Goal: Information Seeking & Learning: Learn about a topic

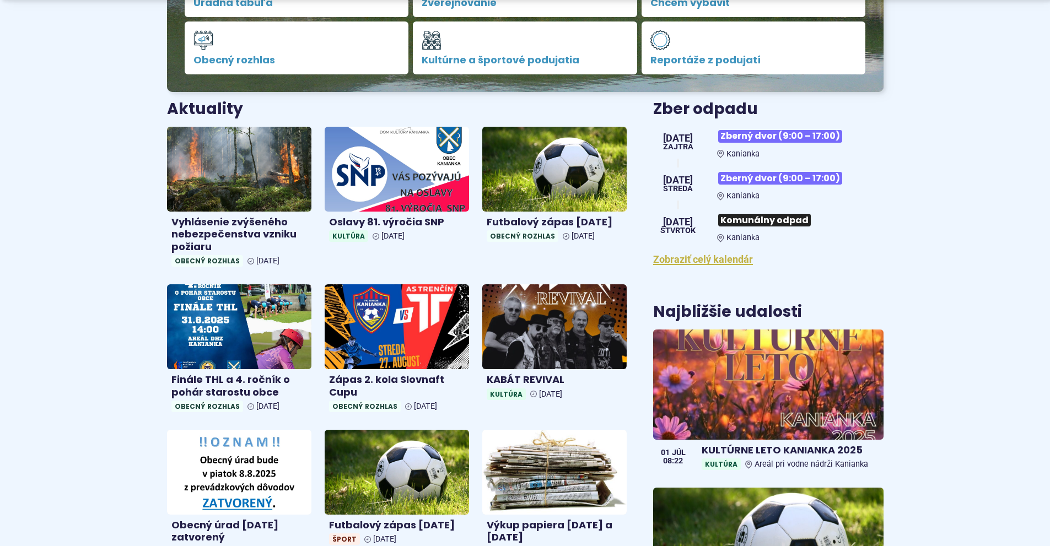
scroll to position [386, 0]
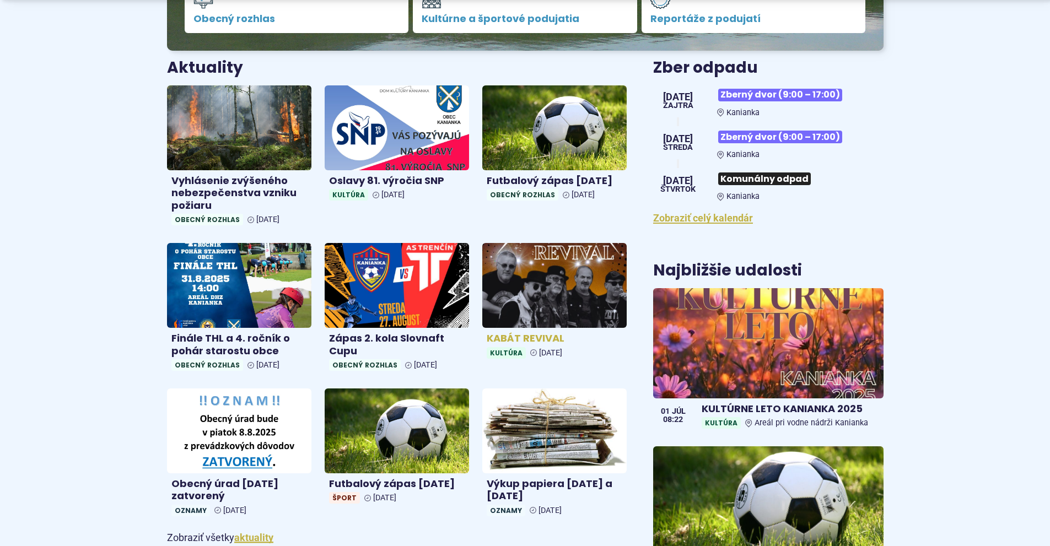
click at [552, 285] on img at bounding box center [554, 286] width 166 height 98
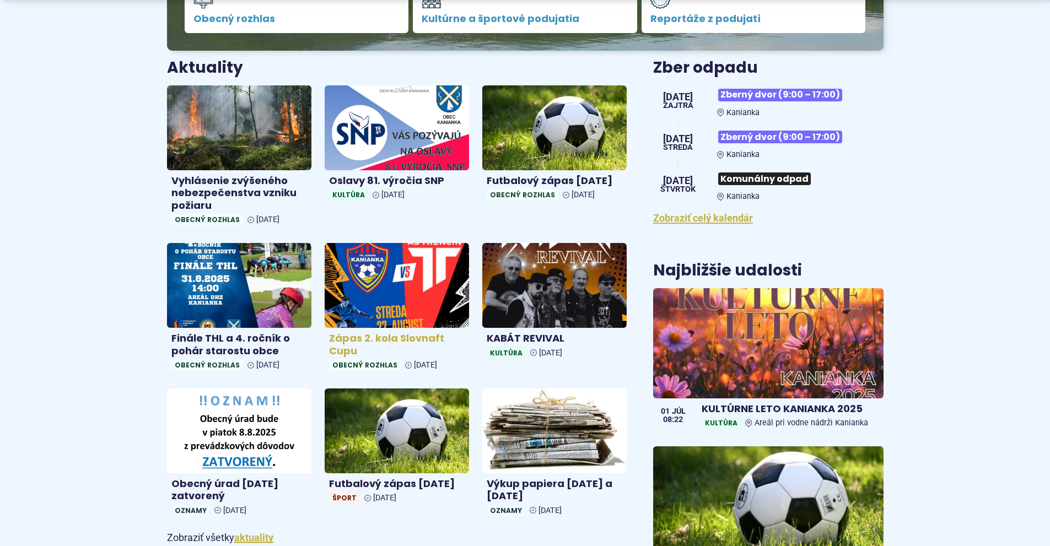
click at [410, 304] on img at bounding box center [397, 286] width 166 height 98
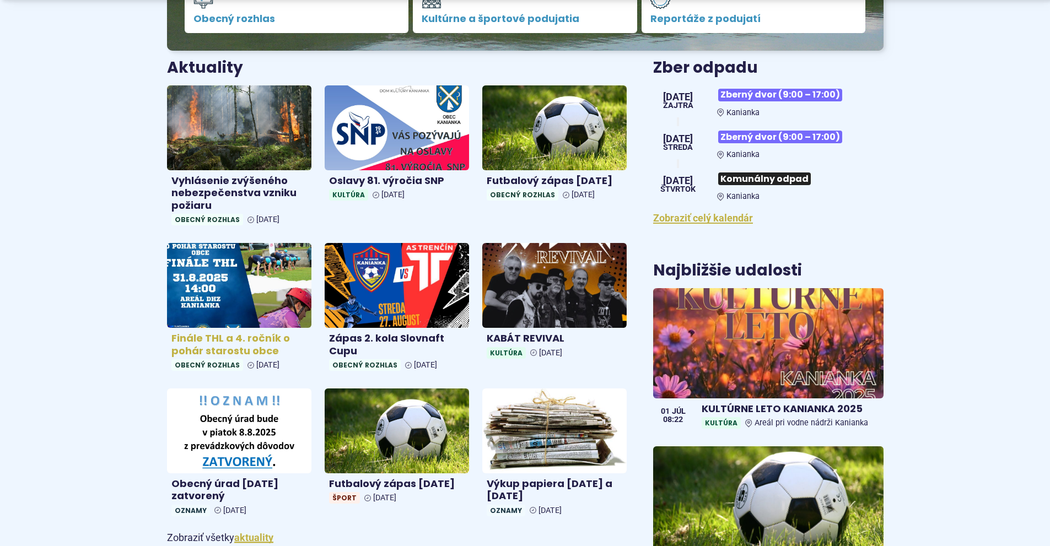
click at [245, 295] on img at bounding box center [239, 286] width 166 height 98
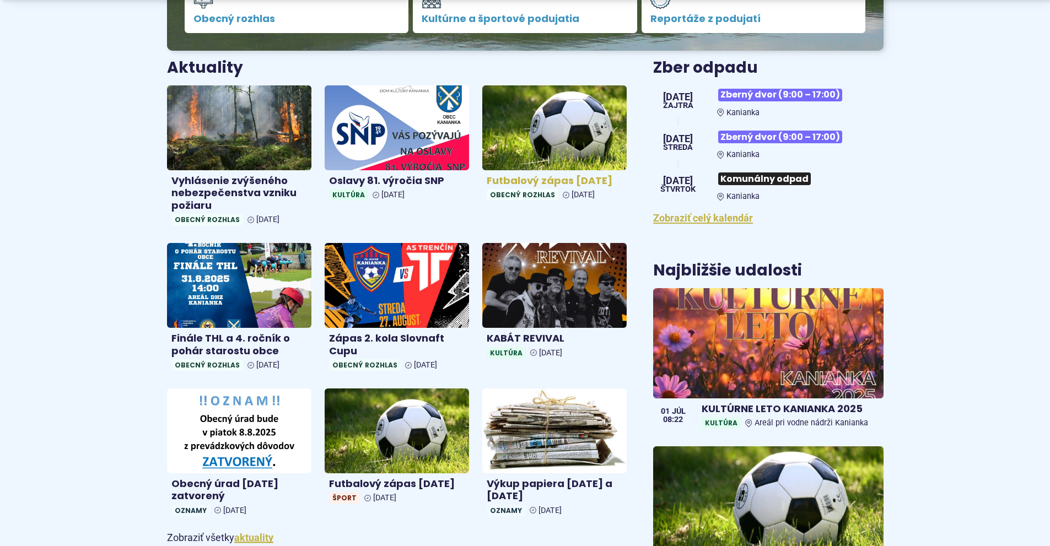
click at [542, 149] on img at bounding box center [554, 128] width 166 height 98
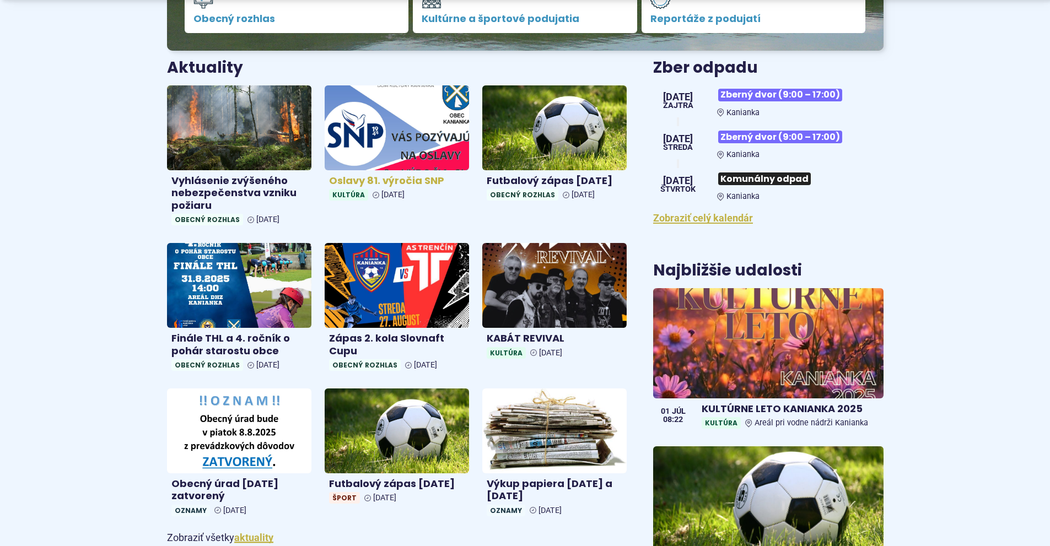
click at [374, 143] on img at bounding box center [397, 128] width 166 height 98
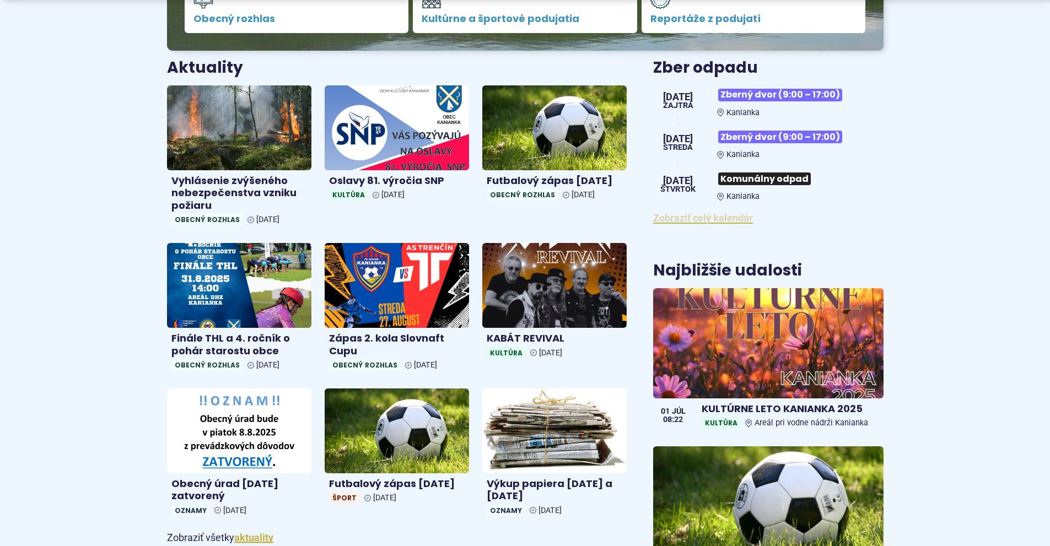
click at [696, 220] on link "Zobraziť celý kalendár" at bounding box center [703, 218] width 100 height 12
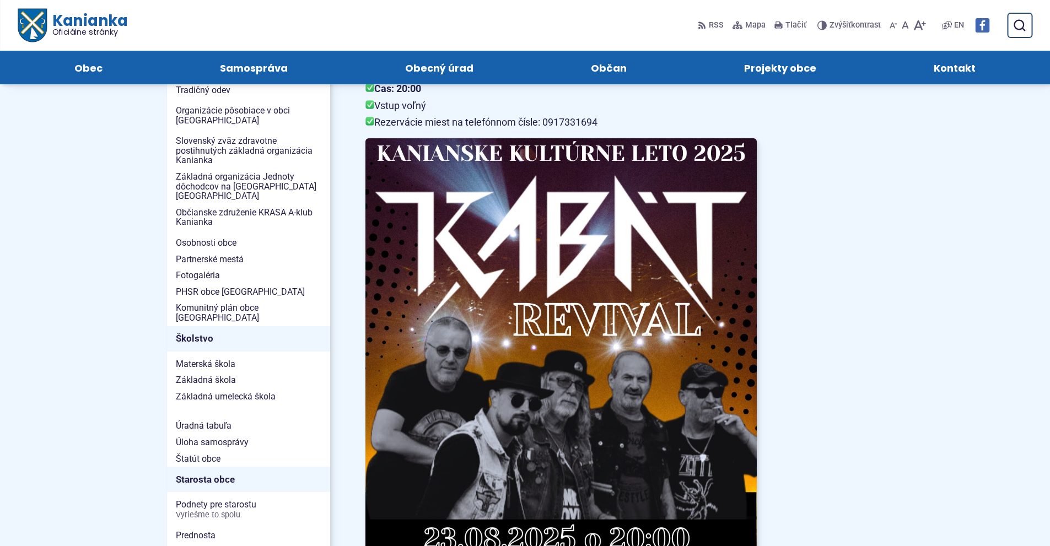
scroll to position [331, 0]
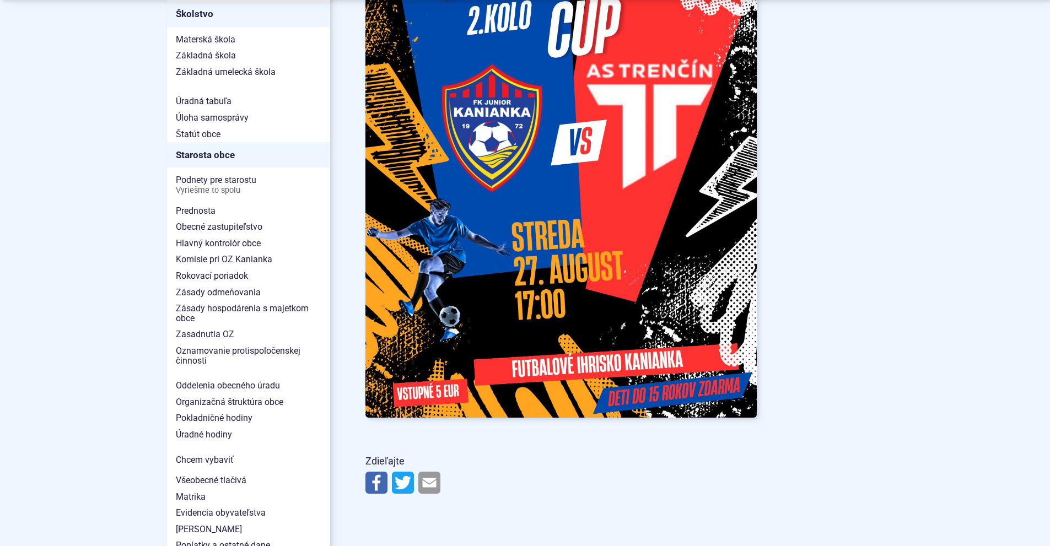
scroll to position [716, 0]
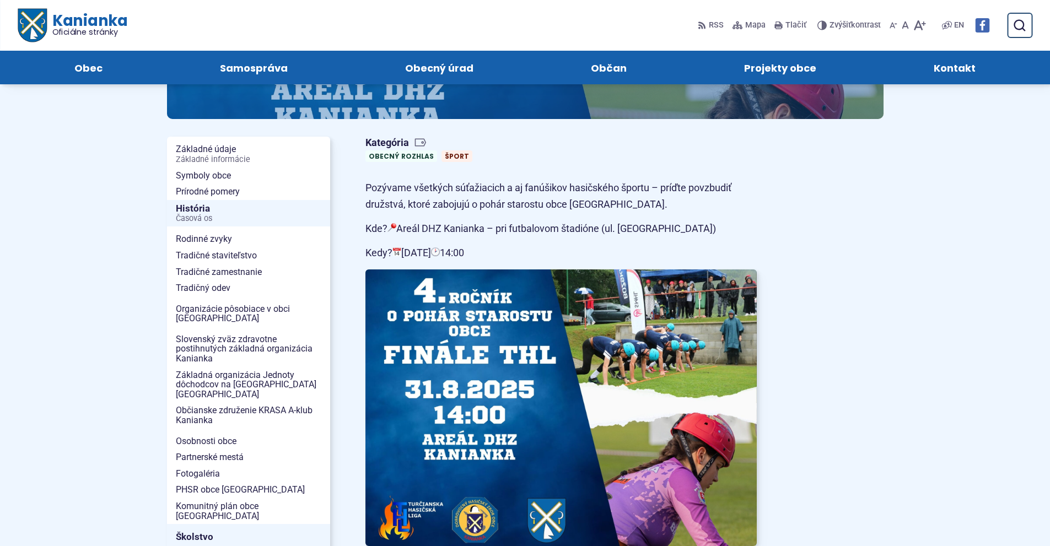
scroll to position [55, 0]
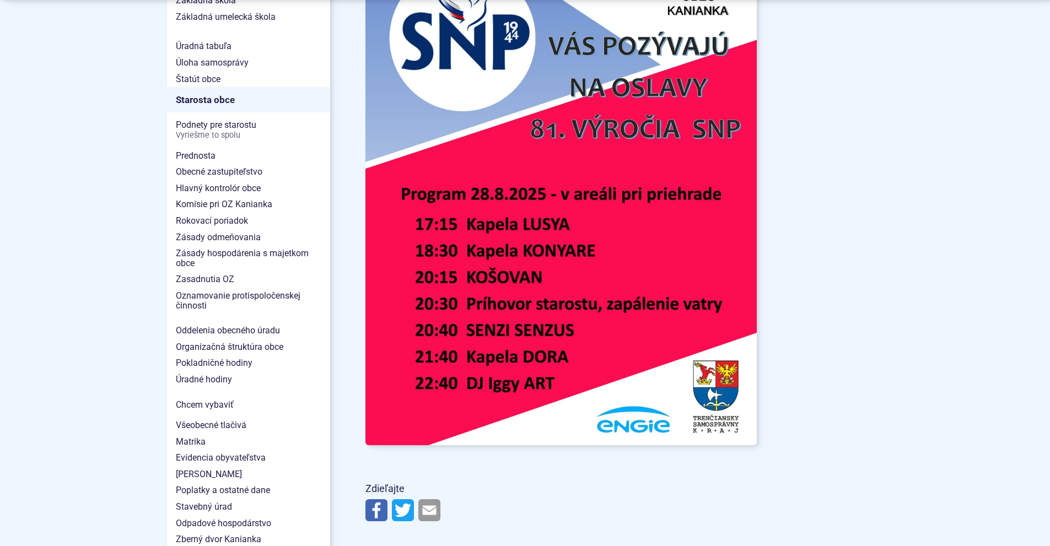
scroll to position [772, 0]
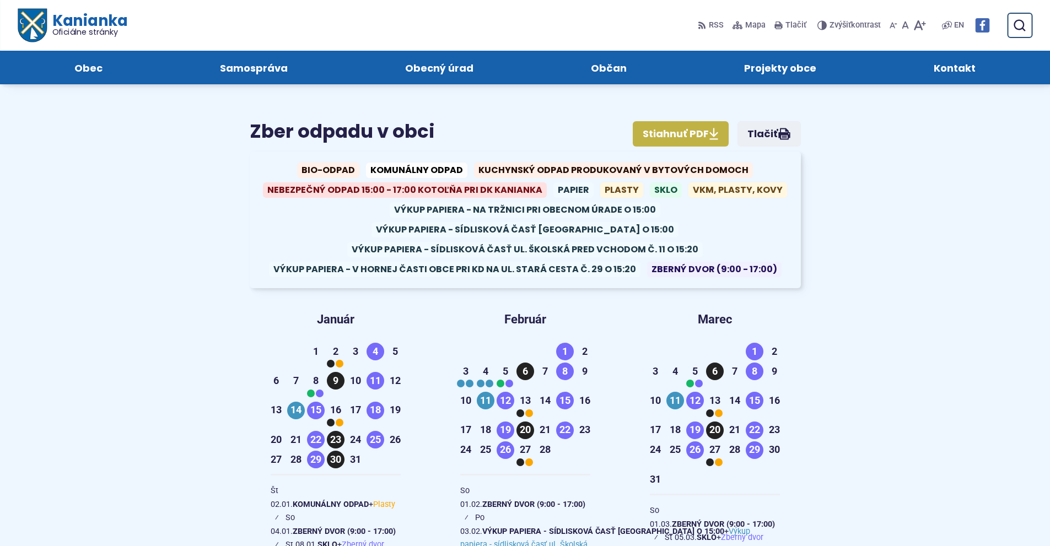
scroll to position [110, 0]
